Goal: Transaction & Acquisition: Purchase product/service

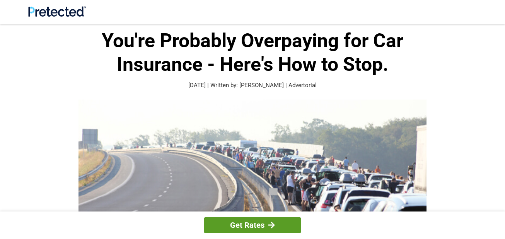
click at [254, 227] on link "Get Rates" at bounding box center [252, 225] width 97 height 16
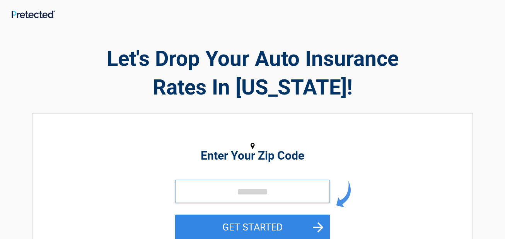
click at [278, 194] on input "tel" at bounding box center [252, 190] width 155 height 23
type input "**"
